Goal: Task Accomplishment & Management: Complete application form

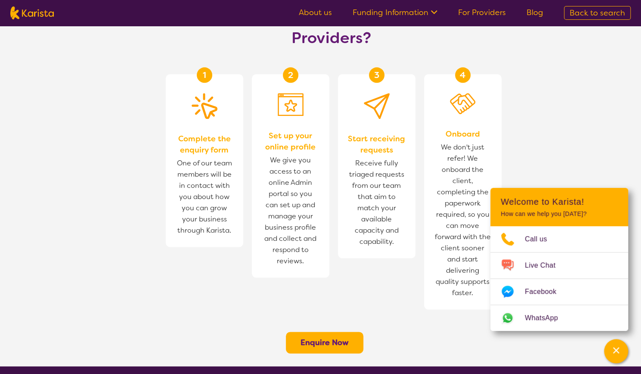
scroll to position [507, 0]
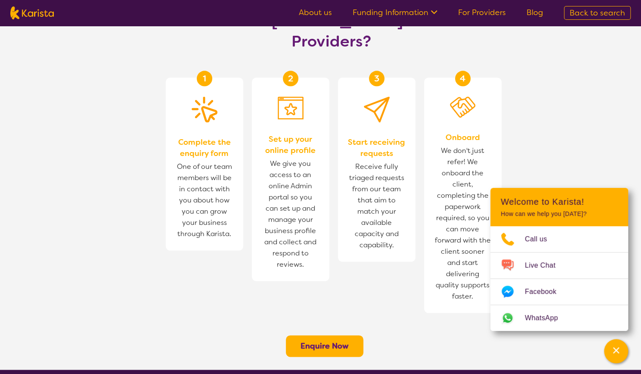
click at [336, 341] on b "Enquire Now" at bounding box center [325, 346] width 48 height 10
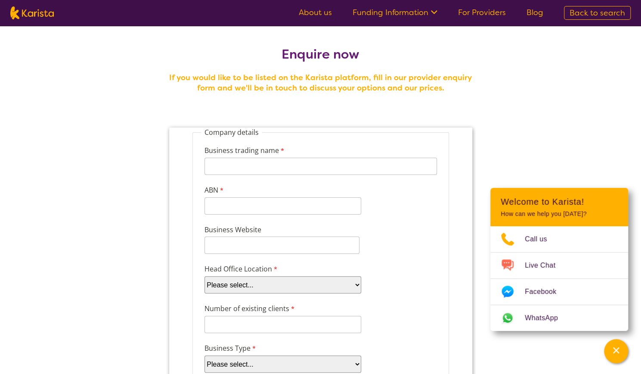
click at [484, 11] on link "For Providers" at bounding box center [482, 12] width 48 height 10
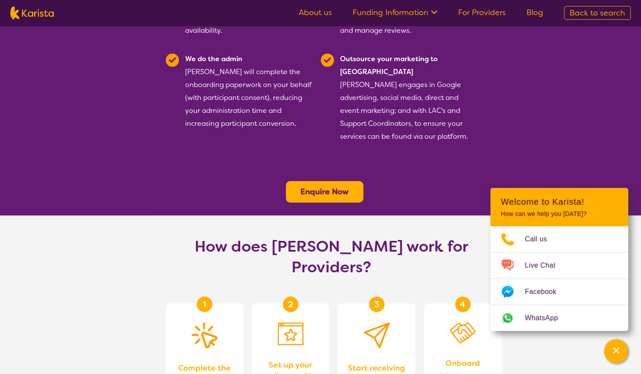
click at [306, 187] on b "Enquire Now" at bounding box center [325, 192] width 48 height 10
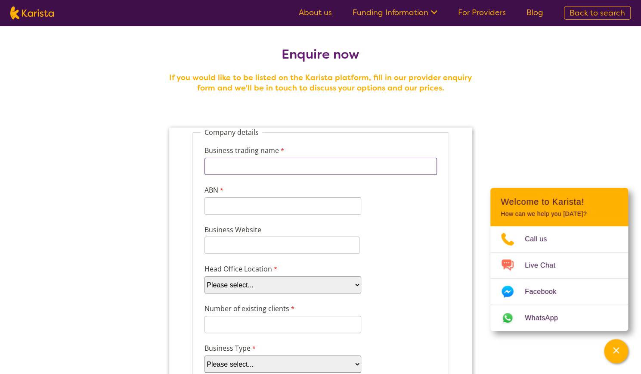
click at [255, 170] on input "Business trading name" at bounding box center [320, 166] width 233 height 17
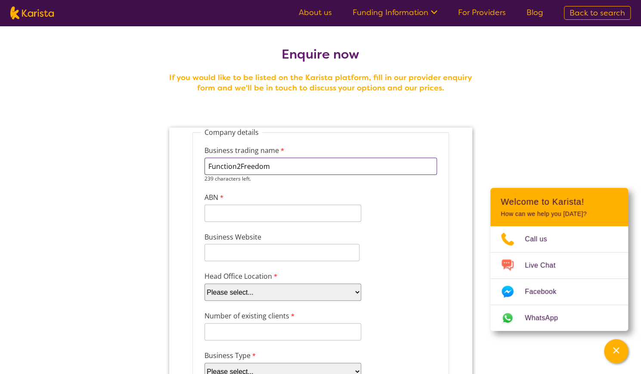
type input "Function2Freedom"
click at [267, 212] on input "ABN" at bounding box center [282, 213] width 157 height 17
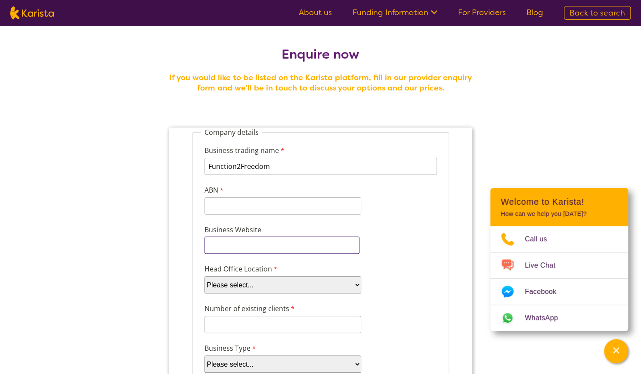
paste input "[URL][DOMAIN_NAME]"
type input "[URL][DOMAIN_NAME]"
click at [304, 284] on select "Please select... ACT [GEOGRAPHIC_DATA] NT QLD SA TAS [GEOGRAPHIC_DATA] [GEOGRAP…" at bounding box center [282, 284] width 157 height 17
select select "tfa_97"
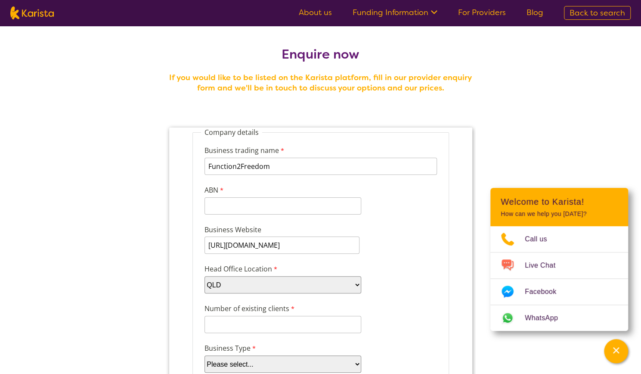
click at [204, 276] on select "Please select... ACT [GEOGRAPHIC_DATA] NT QLD SA TAS [GEOGRAPHIC_DATA] [GEOGRAP…" at bounding box center [282, 284] width 157 height 17
click at [266, 330] on input "Number of existing clients" at bounding box center [282, 324] width 157 height 17
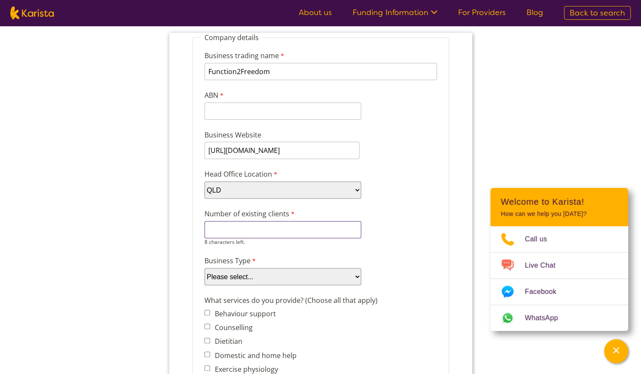
scroll to position [95, 0]
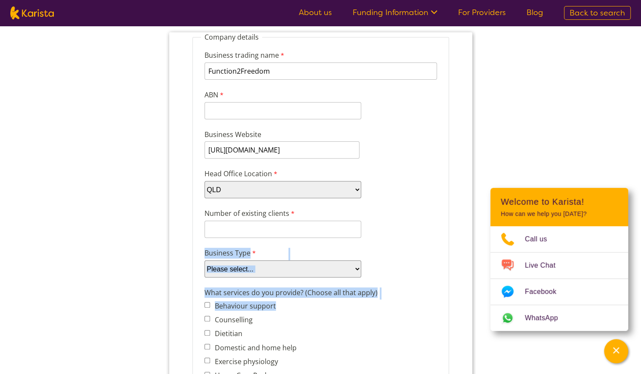
drag, startPoint x: 311, startPoint y: 207, endPoint x: 294, endPoint y: 232, distance: 29.9
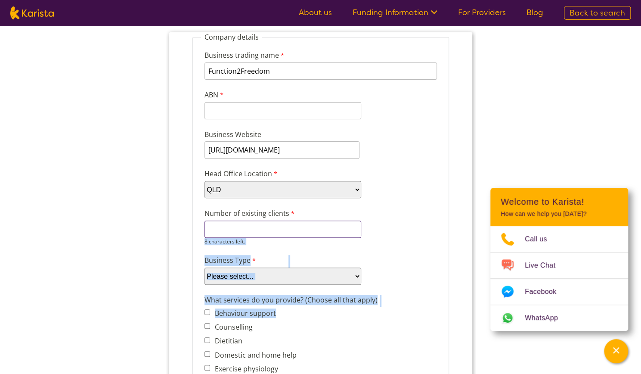
click at [294, 232] on input "Number of existing clients" at bounding box center [282, 229] width 157 height 17
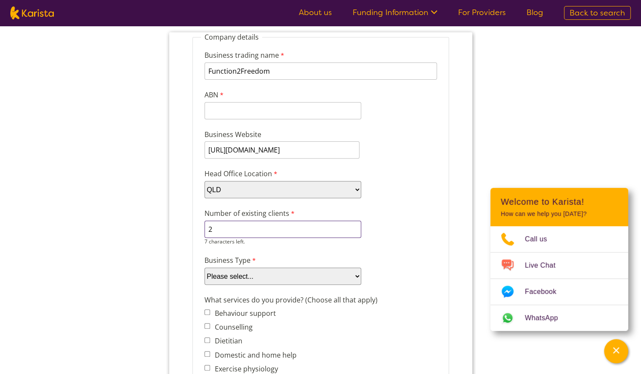
type input "2"
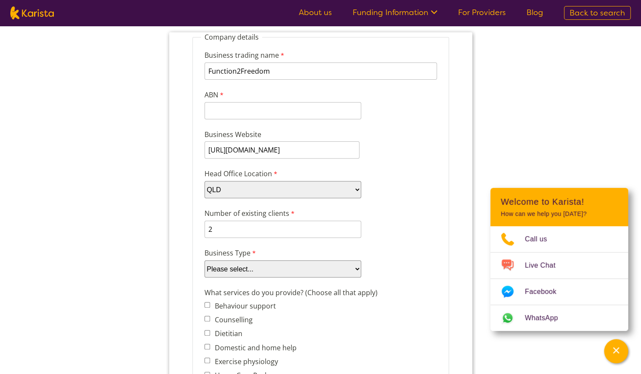
click at [271, 269] on select "Please select... Company Individual/Sole Trader Other (please specify)" at bounding box center [282, 268] width 157 height 17
select select "tfa_88"
click at [204, 260] on select "Please select... Company Individual/Sole Trader Other (please specify)" at bounding box center [282, 268] width 157 height 17
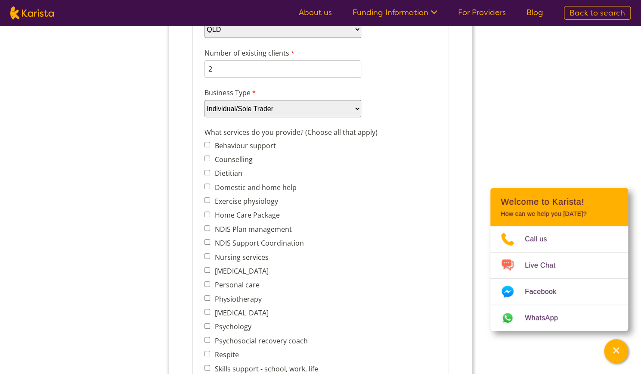
scroll to position [256, 0]
click at [208, 298] on input "Physiotherapy" at bounding box center [207, 298] width 6 height 6
checkbox input "true"
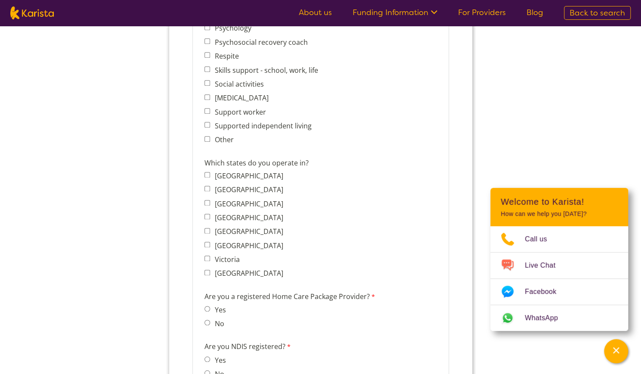
scroll to position [559, 0]
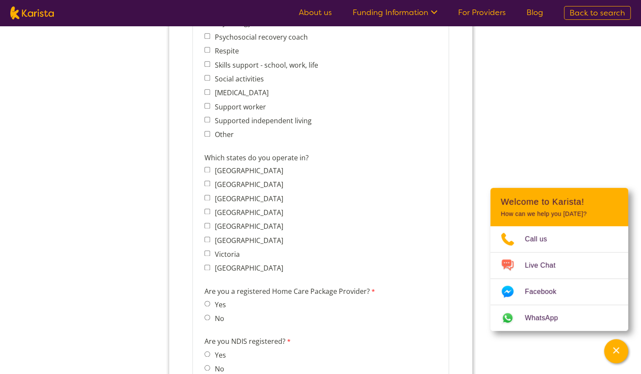
click at [208, 211] on input "[GEOGRAPHIC_DATA]" at bounding box center [207, 211] width 6 height 6
checkbox input "true"
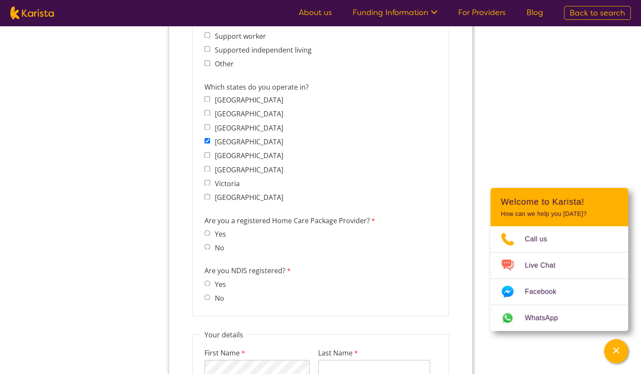
scroll to position [630, 0]
click at [211, 248] on span "No" at bounding box center [217, 247] width 26 height 12
click at [207, 247] on input "No" at bounding box center [207, 246] width 6 height 6
radio input "true"
click at [208, 295] on input "No" at bounding box center [207, 297] width 6 height 6
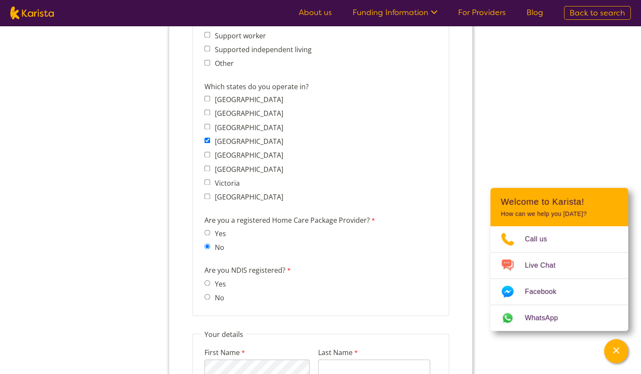
radio input "true"
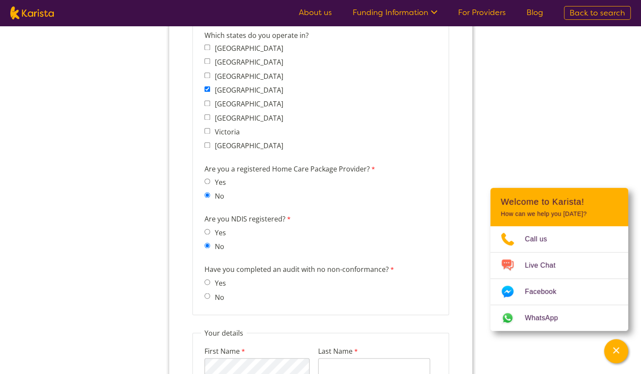
scroll to position [682, 0]
click at [208, 295] on input "No" at bounding box center [207, 296] width 6 height 6
radio input "true"
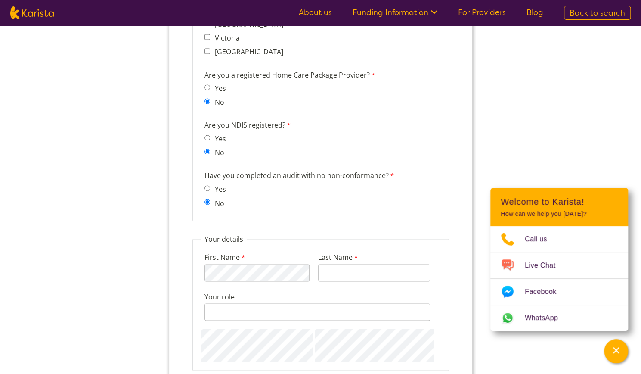
scroll to position [782, 0]
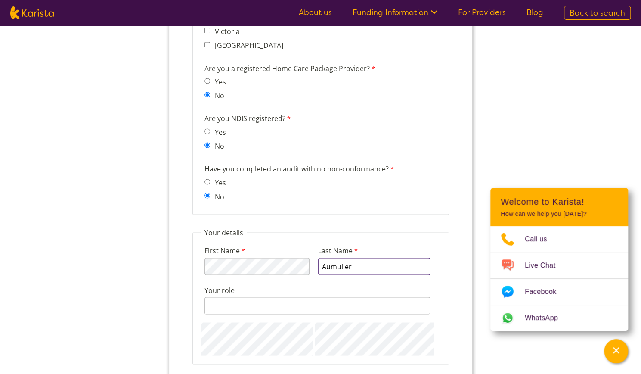
type input "Aumuller"
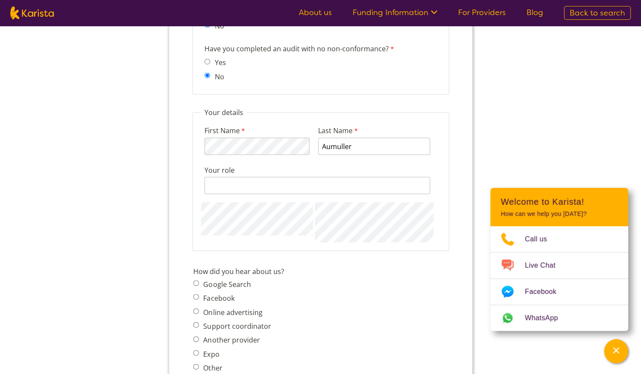
scroll to position [921, 0]
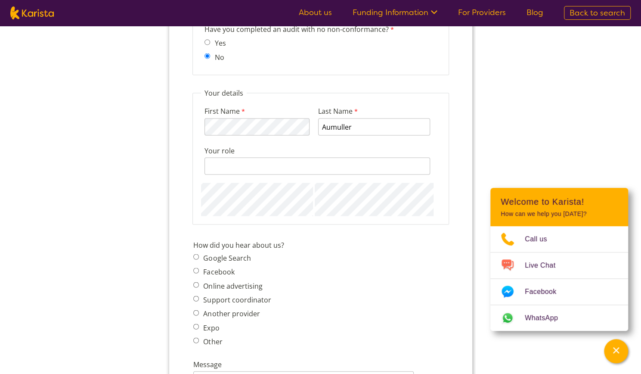
click at [235, 264] on span "Google Search Facebook Online advertising Support coordinator Another provider …" at bounding box center [234, 300] width 83 height 96
click at [197, 254] on input "Google Search" at bounding box center [196, 257] width 6 height 6
radio input "true"
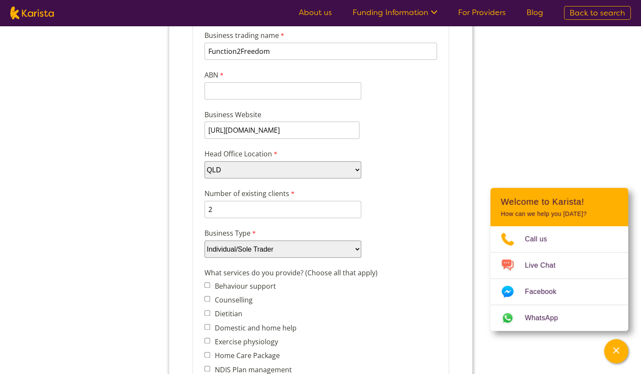
scroll to position [34, 0]
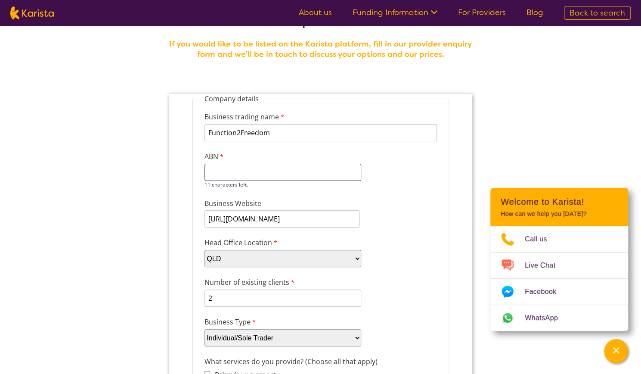
click at [286, 177] on input "ABN" at bounding box center [282, 172] width 157 height 17
paste input "84273202073"
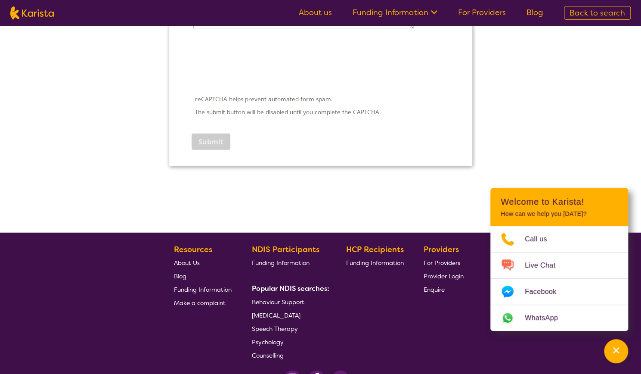
scroll to position [1244, 0]
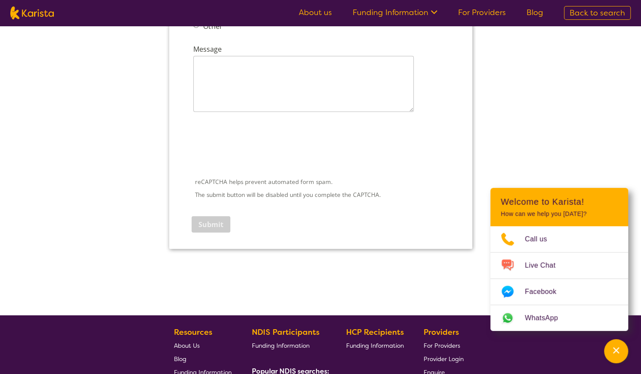
type input "84273202073"
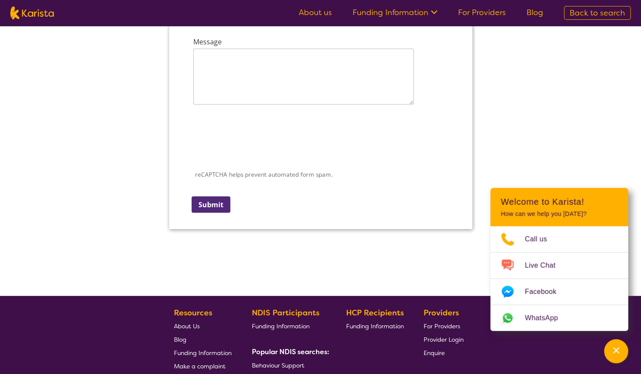
click at [201, 212] on div "reCAPTCHA helps prevent automated form spam. The submit button will be disabled…" at bounding box center [321, 162] width 262 height 112
click at [213, 200] on input "Submit" at bounding box center [210, 204] width 39 height 16
